Goal: Transaction & Acquisition: Book appointment/travel/reservation

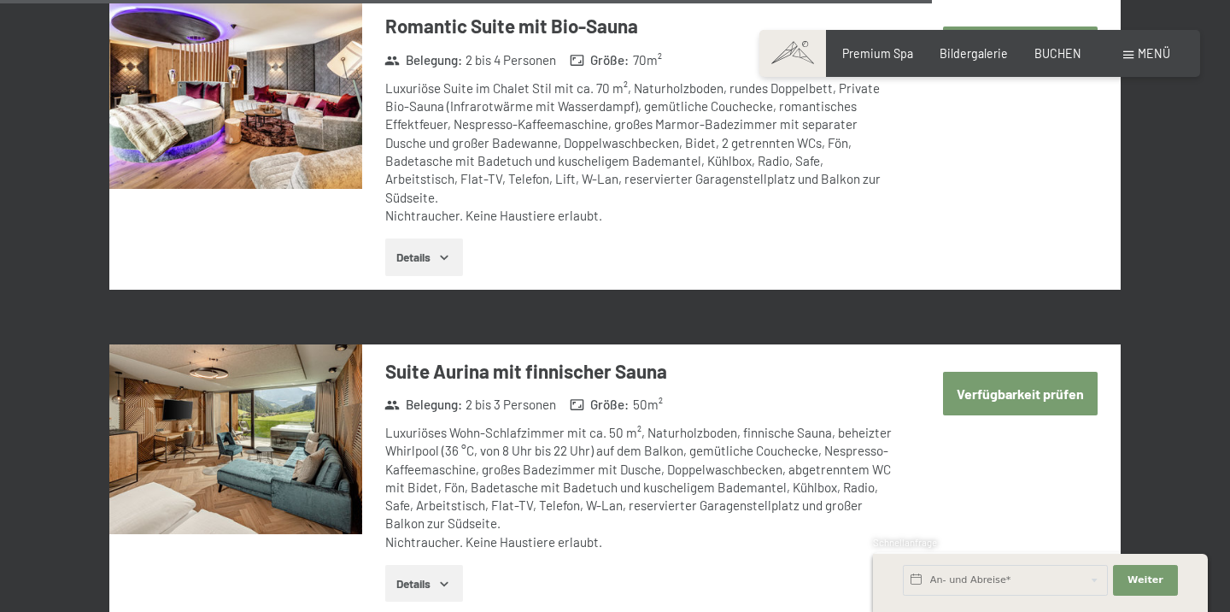
scroll to position [4265, 0]
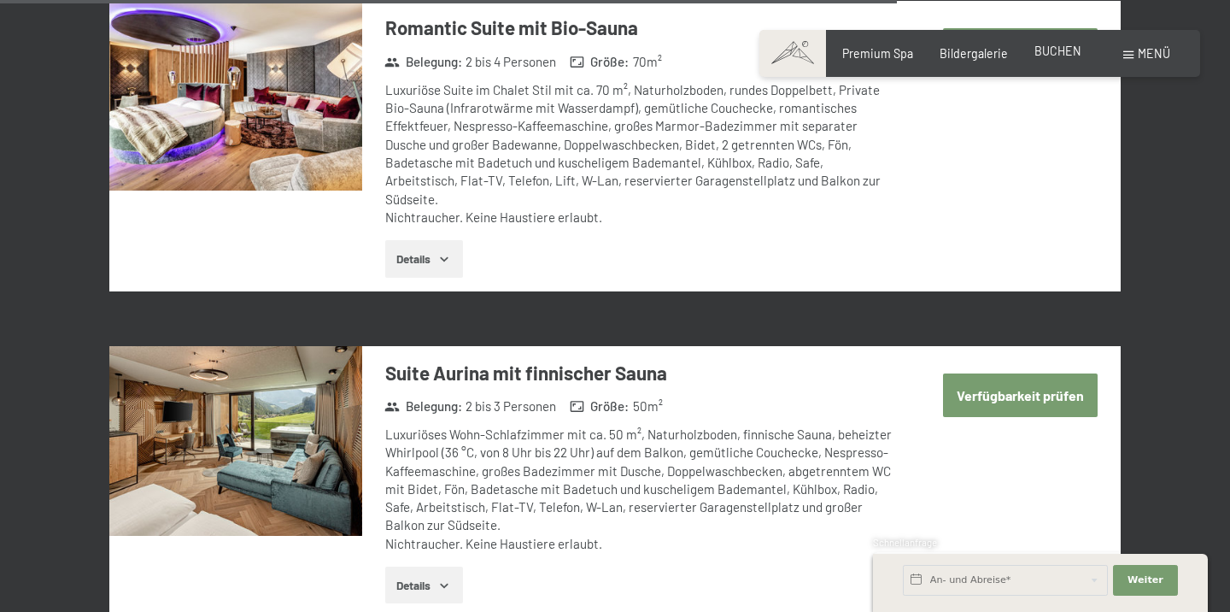
click at [1067, 60] on div "Premium Spa Bildergalerie BUCHEN" at bounding box center [948, 53] width 319 height 17
click at [1064, 46] on span "BUCHEN" at bounding box center [1057, 51] width 47 height 15
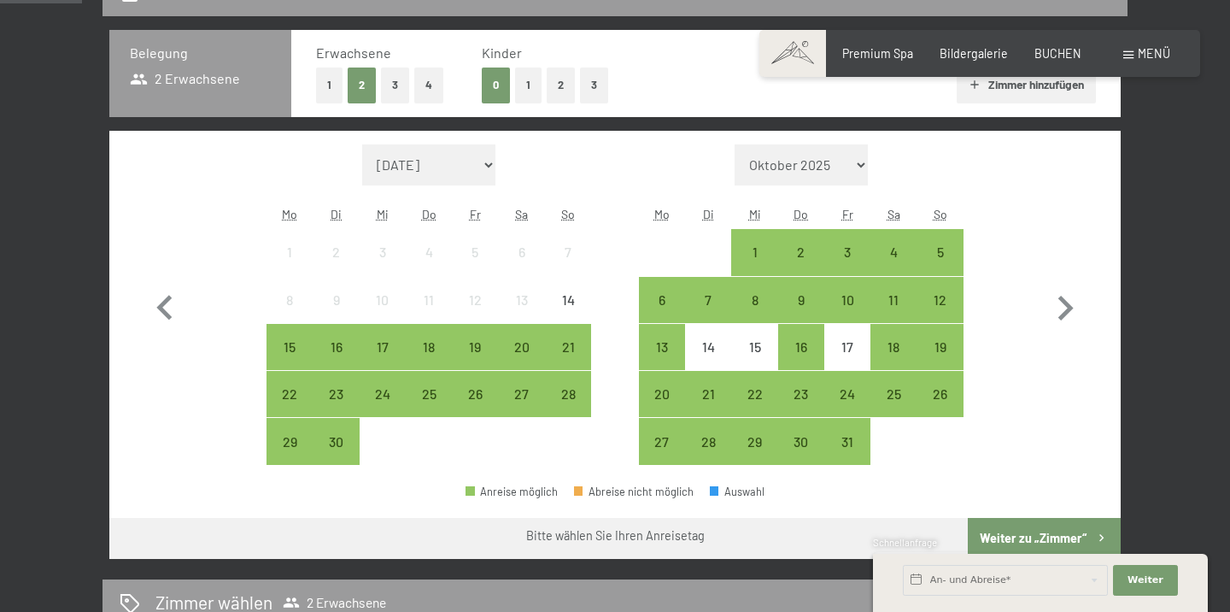
scroll to position [390, 0]
click at [808, 248] on div "2" at bounding box center [801, 266] width 43 height 43
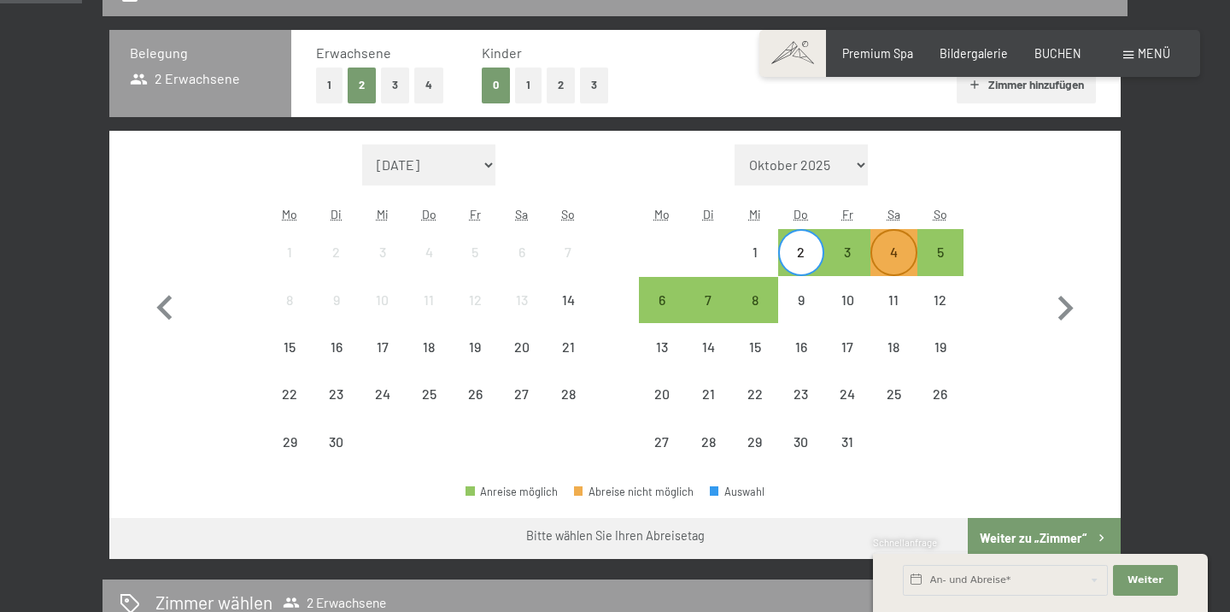
click at [910, 246] on div "4" at bounding box center [893, 266] width 43 height 43
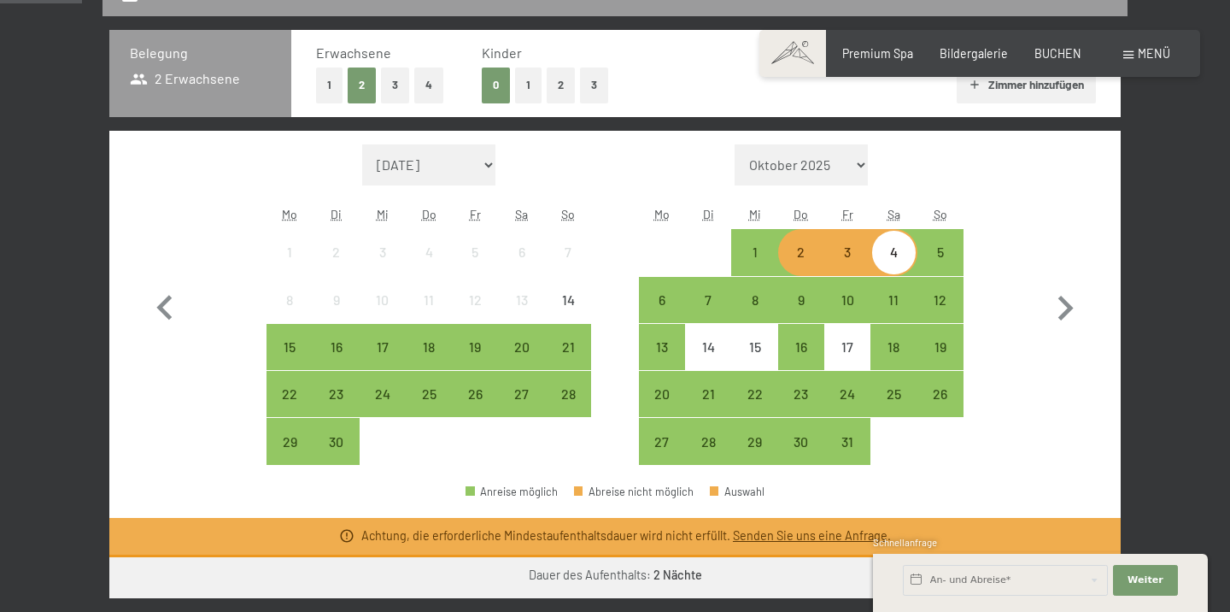
click at [811, 263] on div "2" at bounding box center [801, 266] width 43 height 43
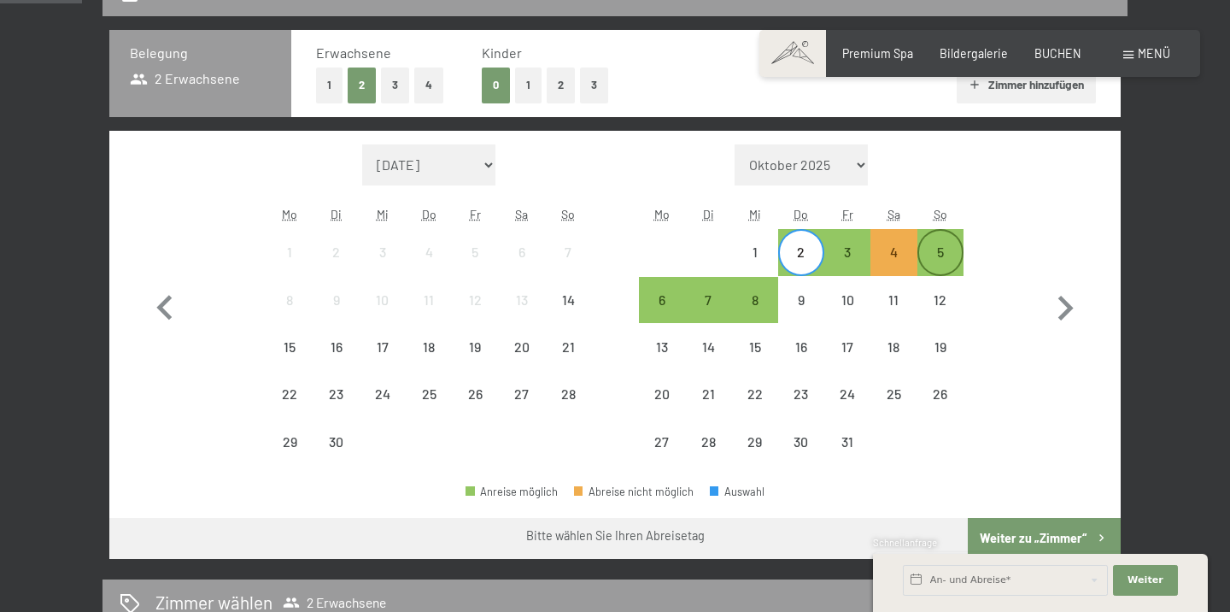
click at [942, 253] on div "5" at bounding box center [940, 266] width 43 height 43
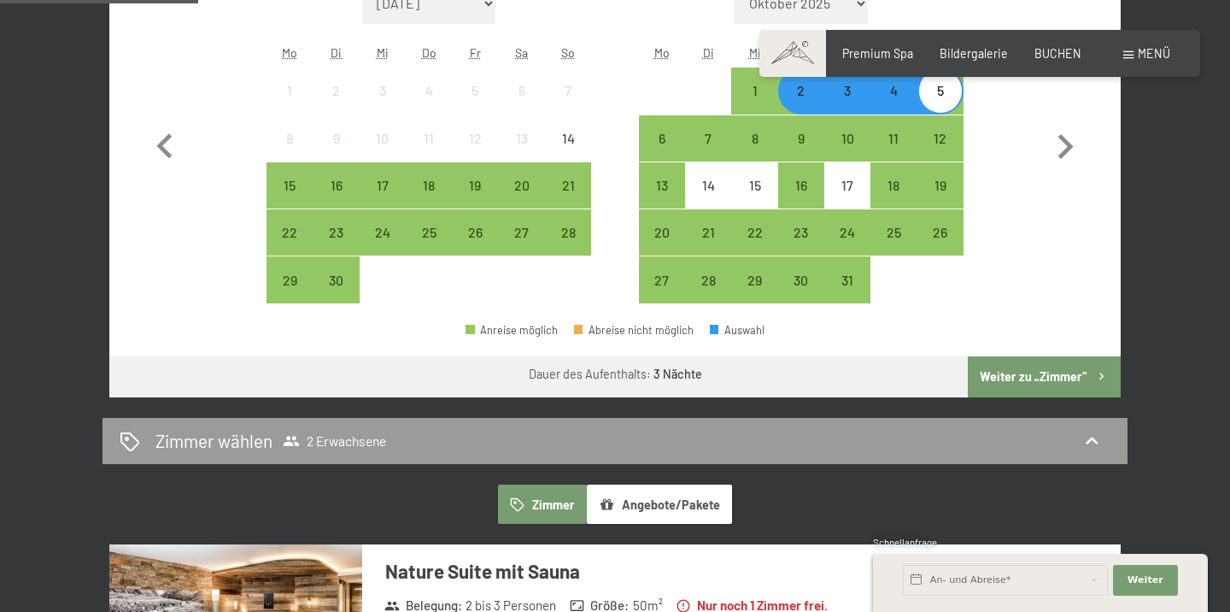
scroll to position [552, 0]
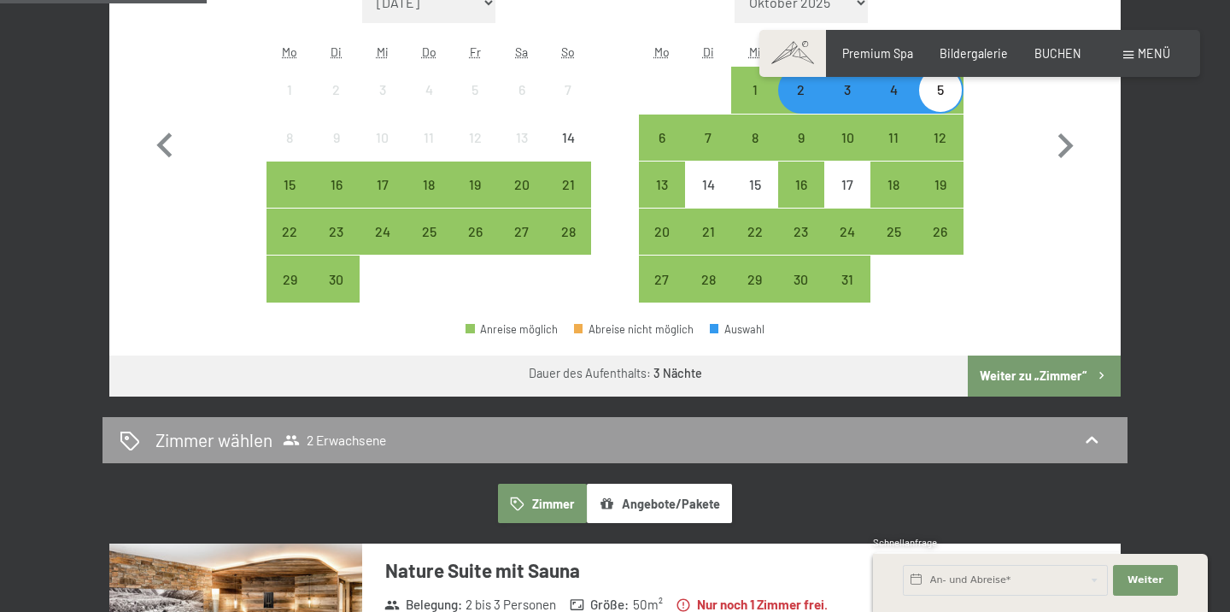
click at [1005, 366] on button "Weiter zu „Zimmer“" at bounding box center [1044, 375] width 153 height 41
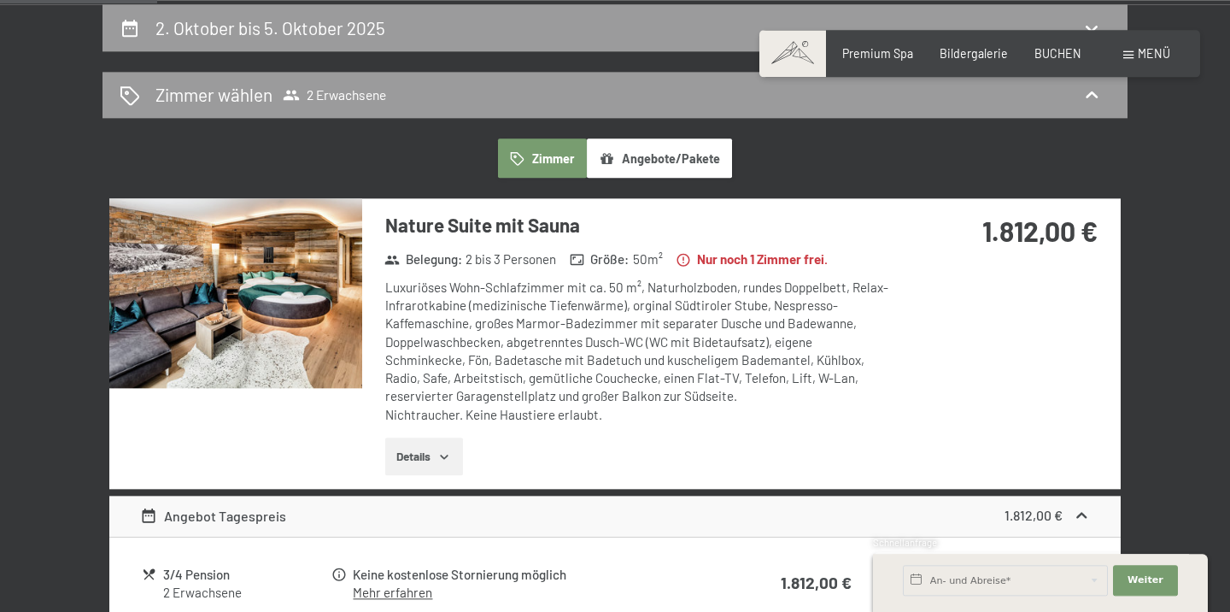
scroll to position [309, 0]
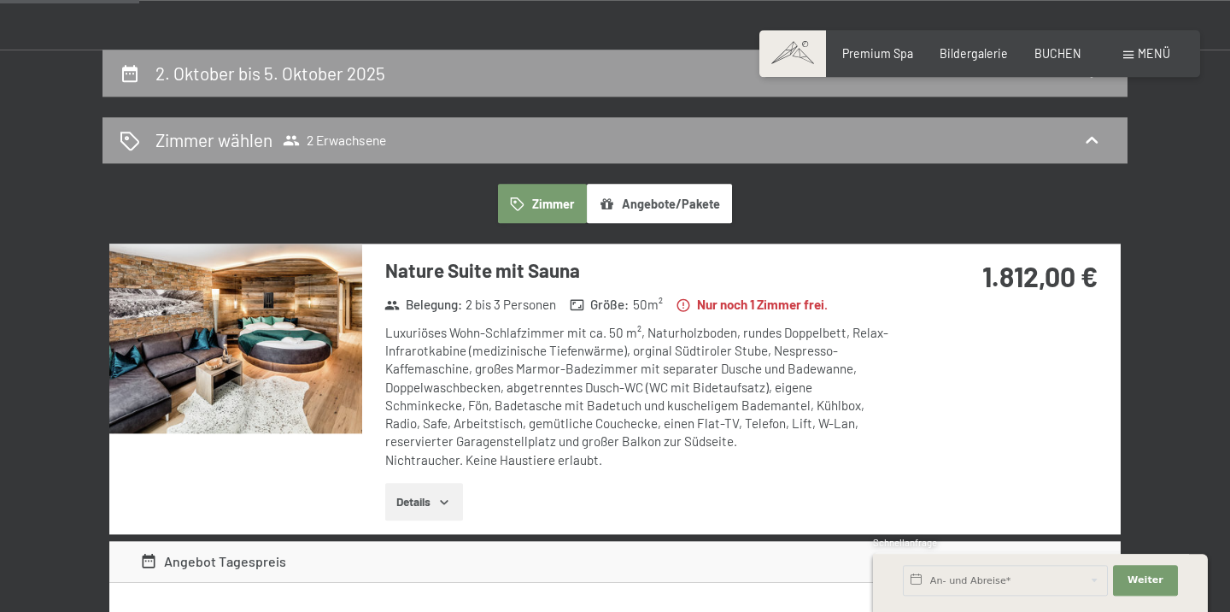
click at [308, 267] on img at bounding box center [235, 338] width 253 height 190
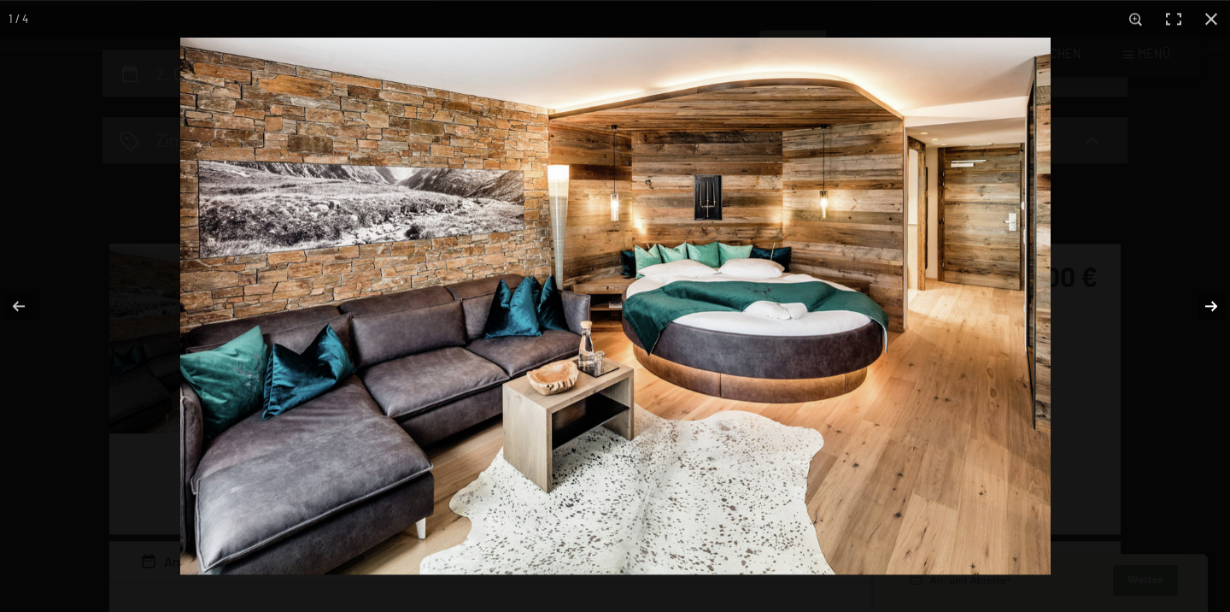
click at [1207, 303] on button "button" at bounding box center [1200, 305] width 60 height 85
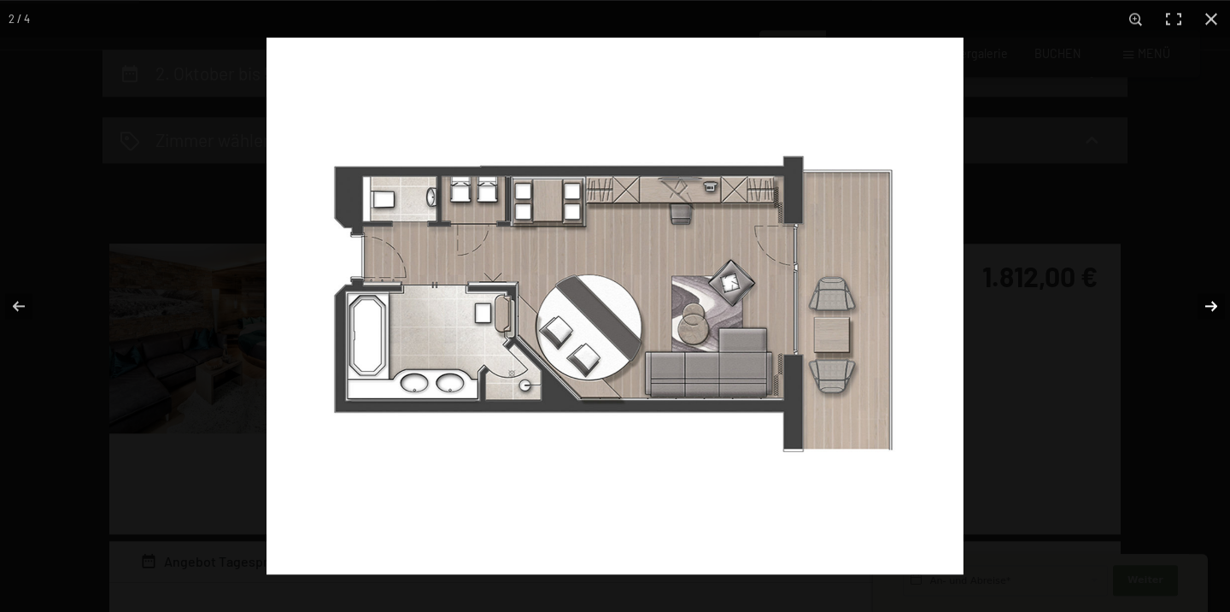
click at [1207, 303] on button "button" at bounding box center [1200, 305] width 60 height 85
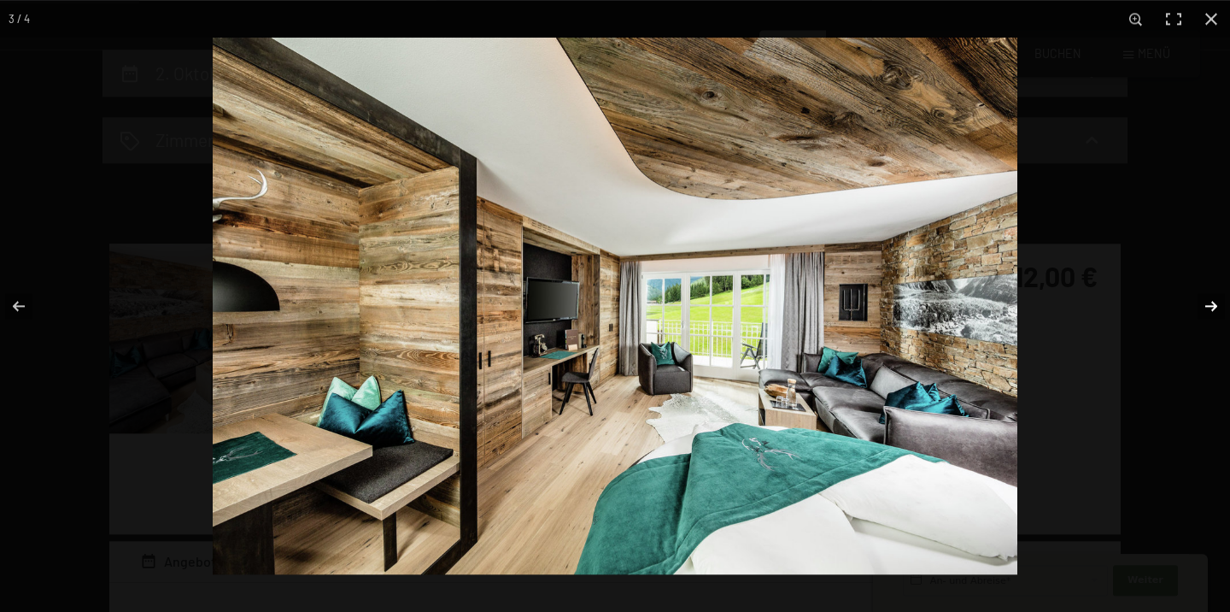
click at [1207, 303] on button "button" at bounding box center [1200, 305] width 60 height 85
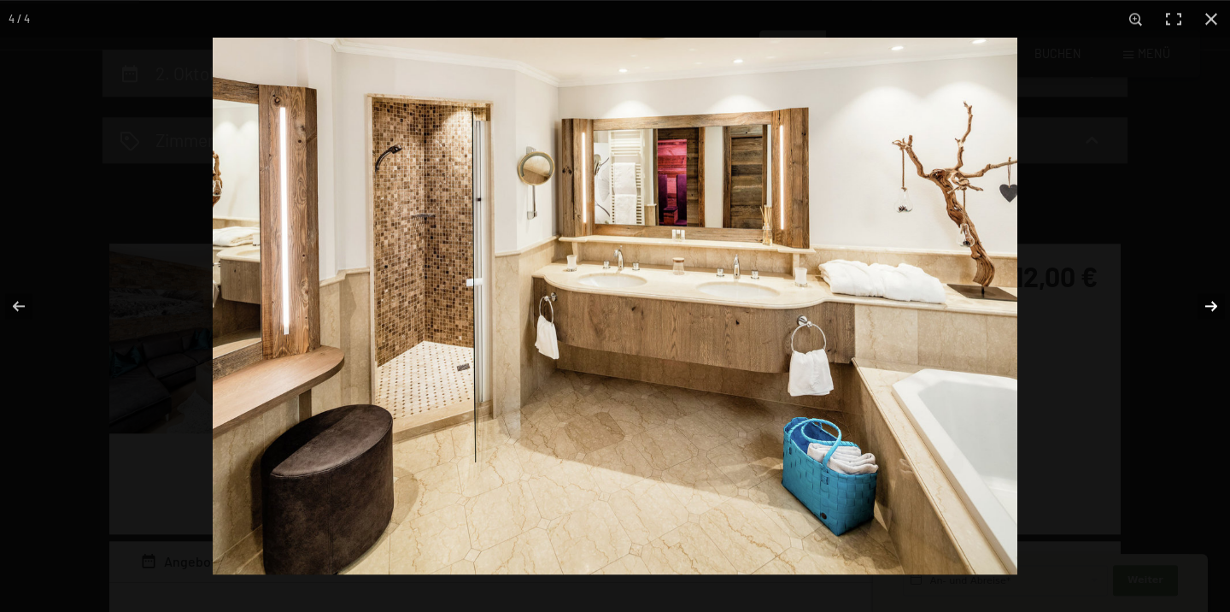
click at [1207, 303] on button "button" at bounding box center [1200, 305] width 60 height 85
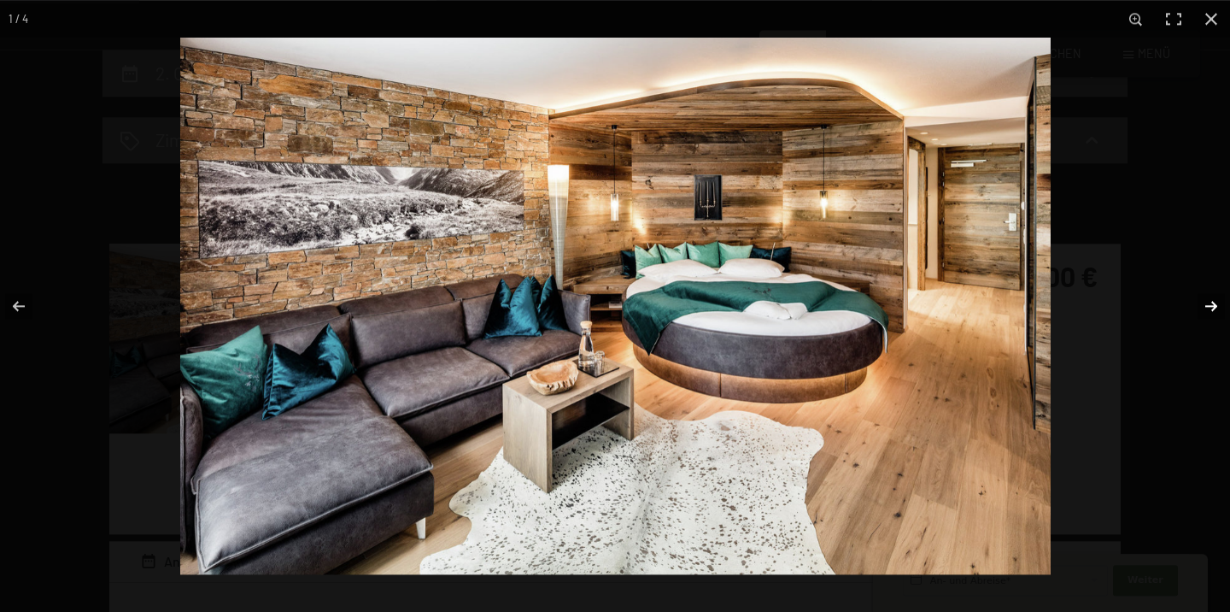
click at [1207, 303] on button "button" at bounding box center [1200, 305] width 60 height 85
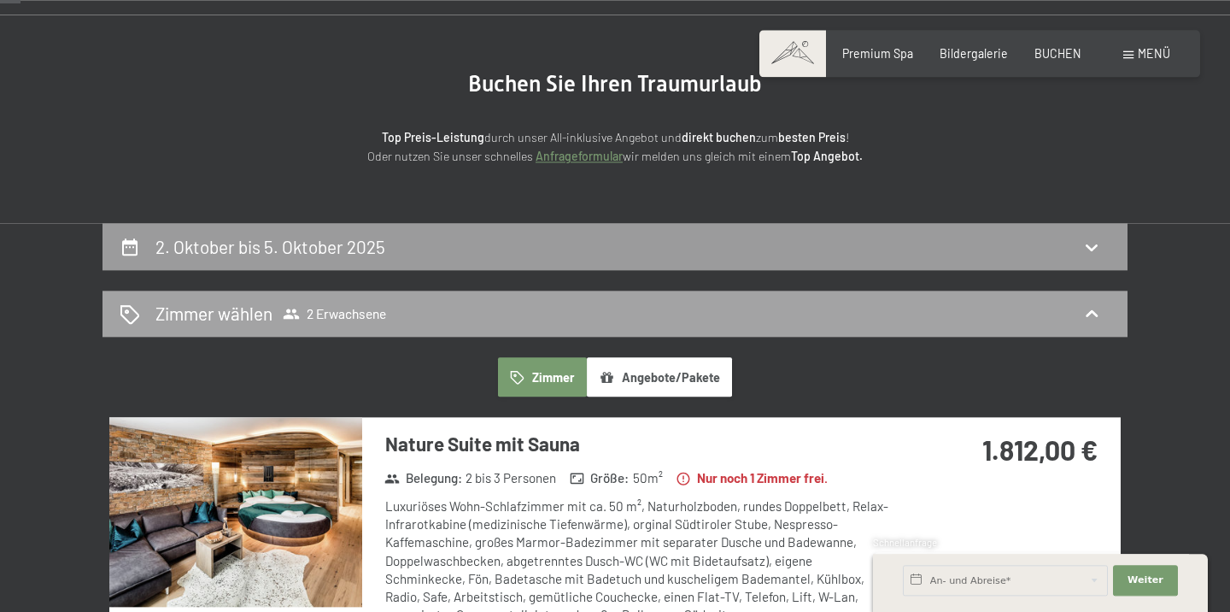
scroll to position [0, 0]
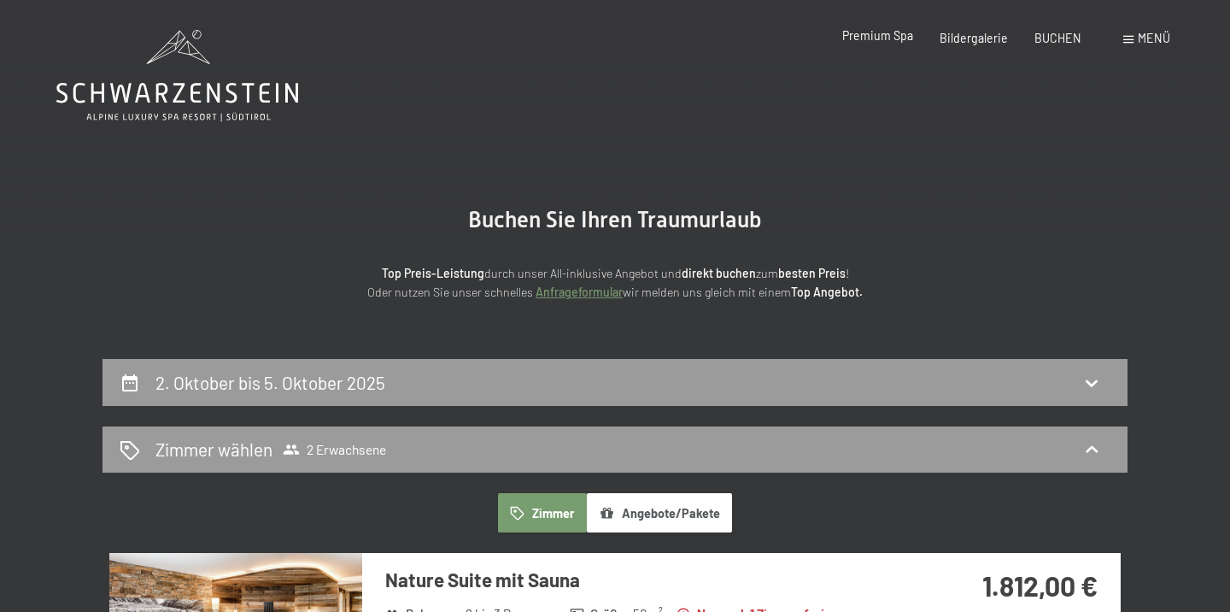
click at [888, 38] on span "Premium Spa" at bounding box center [877, 35] width 71 height 15
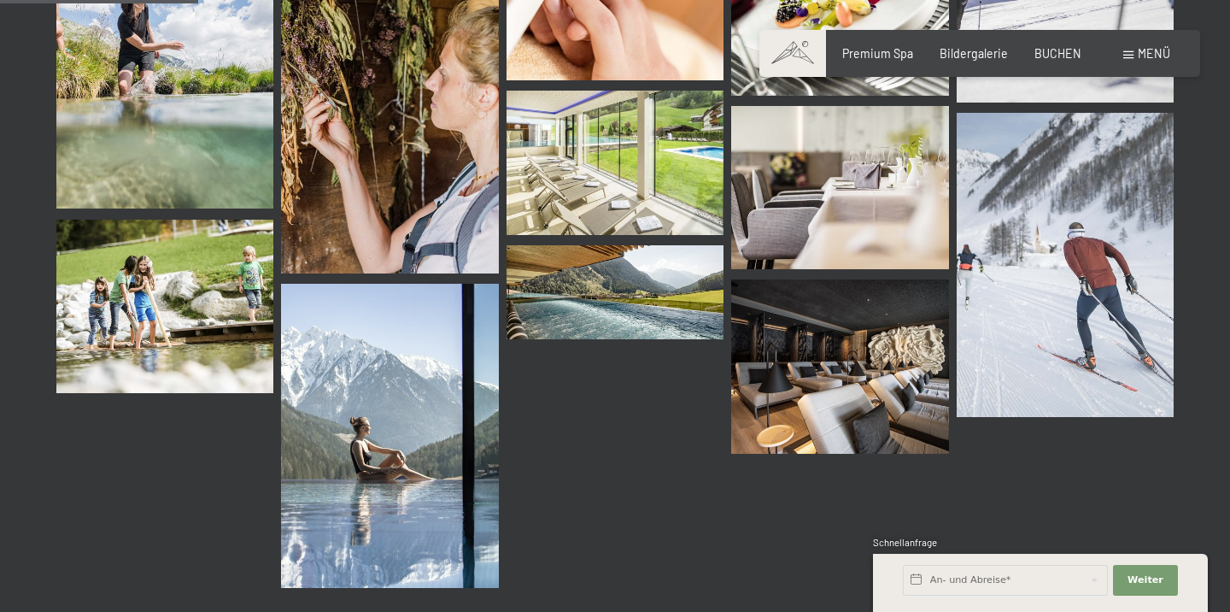
scroll to position [2821, 0]
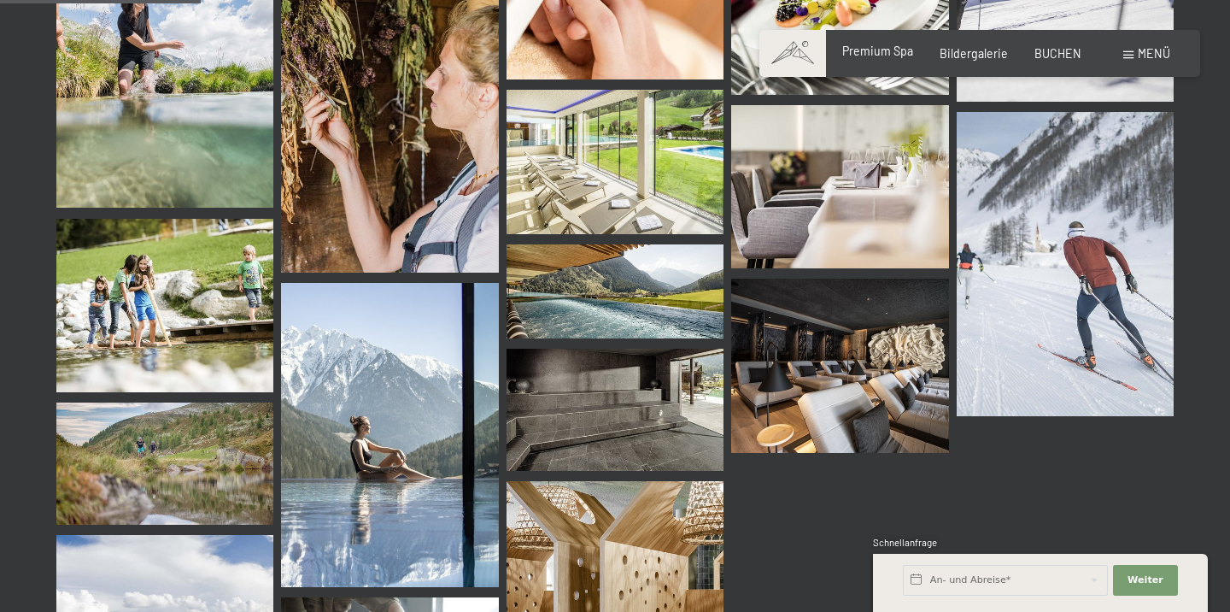
click at [876, 50] on span "Premium Spa" at bounding box center [877, 51] width 71 height 15
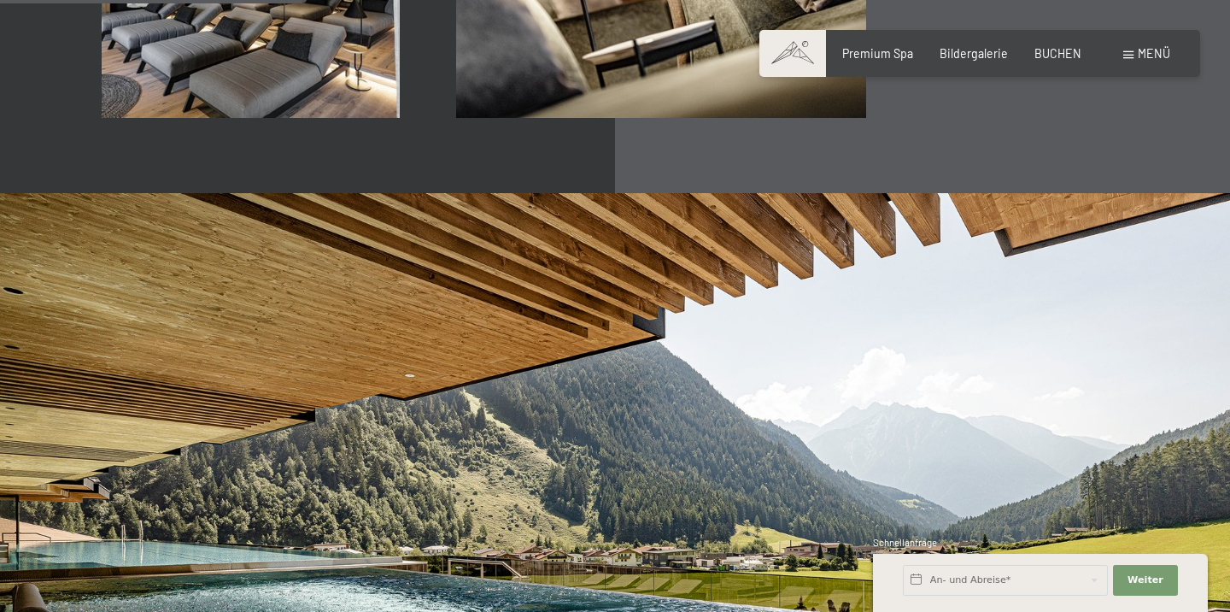
scroll to position [2597, 0]
